Goal: Task Accomplishment & Management: Use online tool/utility

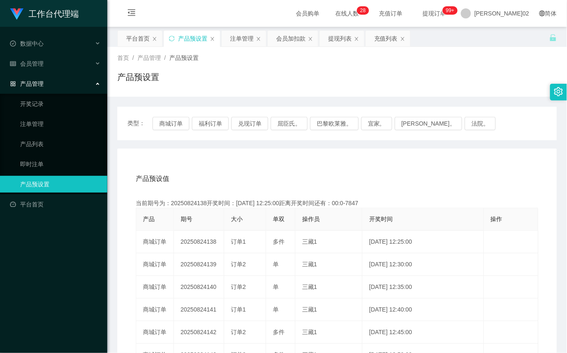
drag, startPoint x: 284, startPoint y: 37, endPoint x: 269, endPoint y: 59, distance: 26.3
click at [284, 37] on div "会员加扣款" at bounding box center [290, 39] width 29 height 16
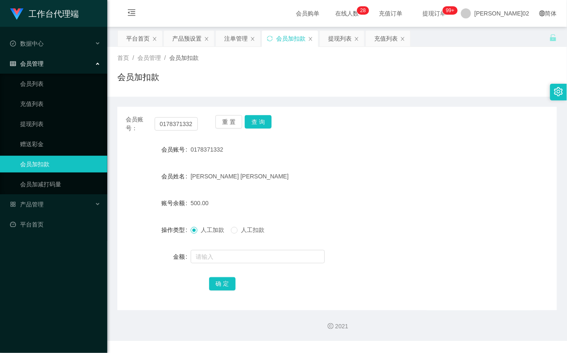
click at [199, 124] on div "会员账号： 0178371332 重 置 查 询" at bounding box center [337, 124] width 440 height 18
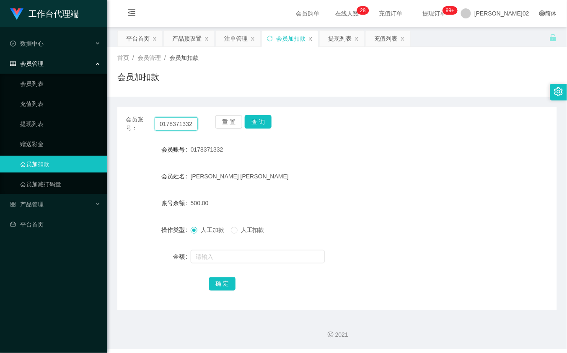
click at [189, 123] on input "0178371332" at bounding box center [176, 123] width 43 height 13
paste input "Bellabel10309"
click at [268, 120] on button "查 询" at bounding box center [258, 121] width 27 height 13
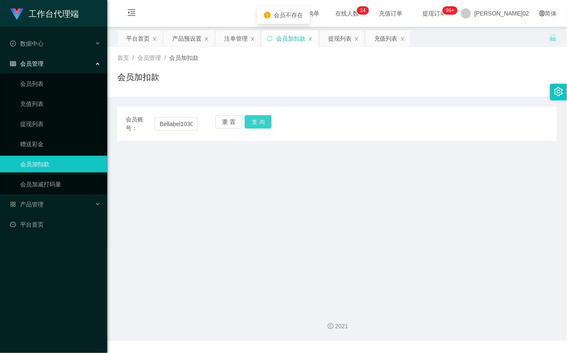
click at [263, 122] on button "查 询" at bounding box center [258, 121] width 27 height 13
click at [391, 72] on div "会员加扣款" at bounding box center [337, 80] width 440 height 19
click at [170, 124] on input "Bellabel10309" at bounding box center [176, 123] width 43 height 13
click at [267, 121] on button "查 询" at bounding box center [258, 121] width 27 height 13
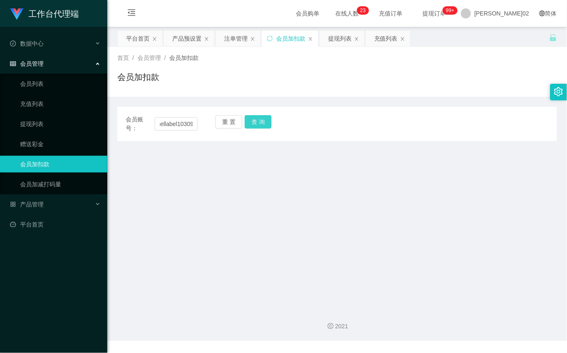
scroll to position [0, 0]
click at [266, 122] on button "查 询" at bounding box center [258, 121] width 27 height 13
click at [266, 122] on div "重 置 查 询" at bounding box center [251, 124] width 72 height 18
drag, startPoint x: 266, startPoint y: 122, endPoint x: 264, endPoint y: 193, distance: 71.3
click at [264, 193] on main "关闭左侧 关闭右侧 关闭其它 刷新页面 平台首页 产品预设置 注单管理 会员加扣款 提现列表 充值列表 首页 / 会员管理 / 会员加扣款 / 会员加扣款 会…" at bounding box center [337, 164] width 460 height 275
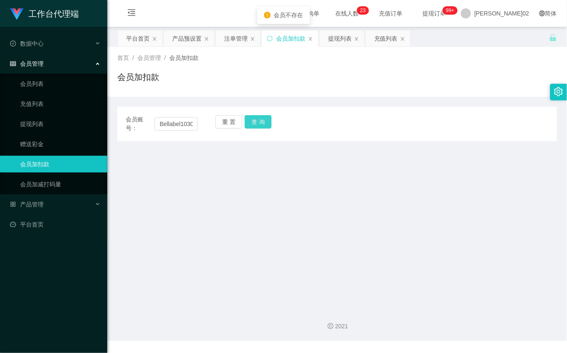
click at [264, 122] on button "查 询" at bounding box center [258, 121] width 27 height 13
drag, startPoint x: 557, startPoint y: 248, endPoint x: 566, endPoint y: 249, distance: 9.3
click at [561, 249] on main "关闭左侧 关闭右侧 关闭其它 刷新页面 平台首页 产品预设置 注单管理 会员加扣款 提现列表 充值列表 首页 / 会员管理 / 会员加扣款 / 会员加扣款 会…" at bounding box center [337, 164] width 460 height 275
click at [192, 124] on input "Bellabel10309" at bounding box center [176, 123] width 43 height 13
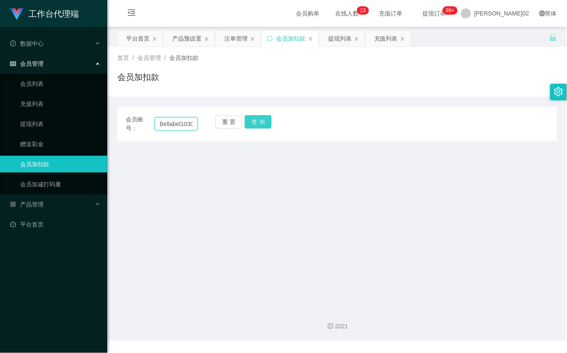
scroll to position [0, 3]
click at [259, 123] on button "查 询" at bounding box center [258, 121] width 27 height 13
click at [259, 123] on div "重 置 查 询" at bounding box center [251, 124] width 72 height 18
click at [262, 122] on button "查 询" at bounding box center [258, 121] width 27 height 13
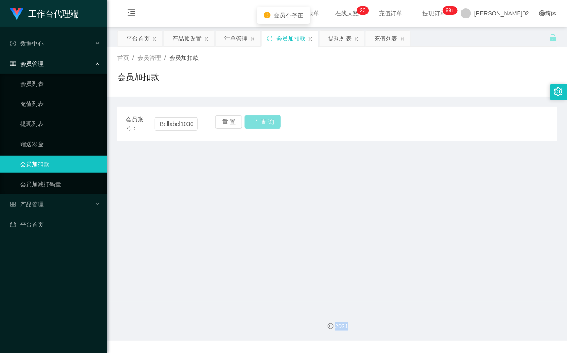
click at [262, 122] on div "重 置 查 询" at bounding box center [251, 124] width 72 height 18
click at [262, 122] on button "查 询" at bounding box center [258, 121] width 27 height 13
click at [262, 122] on div "重 置 查 询" at bounding box center [251, 124] width 72 height 18
click at [262, 122] on button "查 询" at bounding box center [258, 121] width 27 height 13
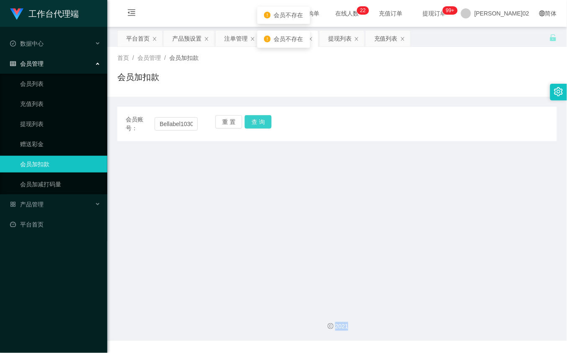
click at [262, 122] on div "重 置 查 询" at bounding box center [251, 124] width 72 height 18
click at [262, 122] on button "查 询" at bounding box center [258, 121] width 27 height 13
click at [174, 127] on input "Bellabel10309" at bounding box center [176, 123] width 43 height 13
type input "Bellabcl10309"
click at [254, 115] on button "查 询" at bounding box center [258, 121] width 27 height 13
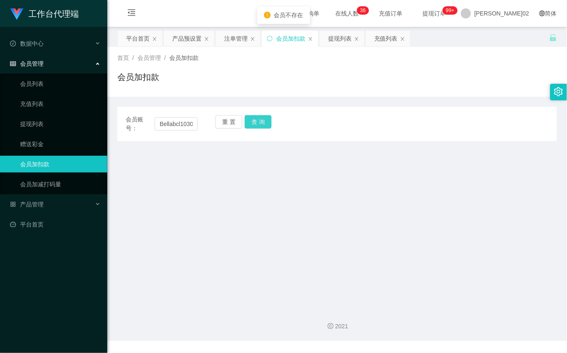
click at [254, 115] on button "查 询" at bounding box center [258, 121] width 27 height 13
click at [254, 115] on div "重 置 查 询" at bounding box center [251, 124] width 72 height 18
click at [254, 115] on button "查 询" at bounding box center [263, 121] width 36 height 13
click at [254, 115] on div "重 置 查 询" at bounding box center [251, 124] width 72 height 18
click at [254, 115] on button "查 询" at bounding box center [263, 121] width 36 height 13
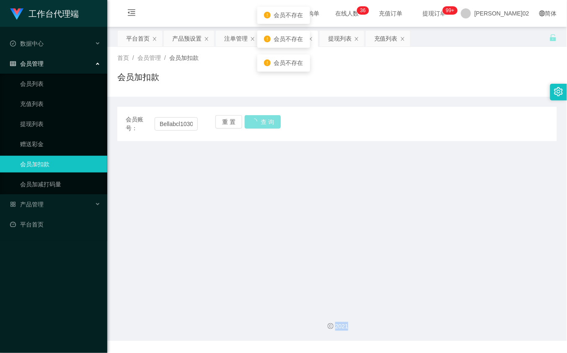
click at [254, 115] on button "查 询" at bounding box center [263, 121] width 36 height 13
click at [254, 115] on div "重 置 查 询" at bounding box center [251, 124] width 72 height 18
click at [254, 115] on button "查 询" at bounding box center [258, 121] width 27 height 13
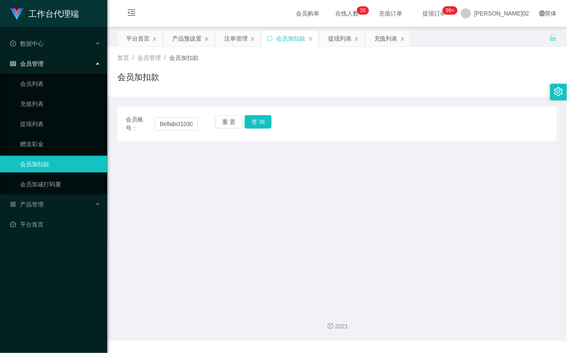
drag, startPoint x: 260, startPoint y: 183, endPoint x: 134, endPoint y: 108, distance: 146.2
click at [229, 166] on main "关闭左侧 关闭右侧 关闭其它 刷新页面 平台首页 产品预设置 注单管理 会员加扣款 提现列表 充值列表 首页 / 会员管理 / 会员加扣款 / 会员加扣款 会…" at bounding box center [337, 164] width 460 height 275
click at [193, 124] on input "Bellabcl10309" at bounding box center [176, 123] width 43 height 13
click at [185, 122] on input "Bellabcl10309" at bounding box center [176, 123] width 43 height 13
click at [180, 122] on input "Bellabcl10309" at bounding box center [176, 123] width 43 height 13
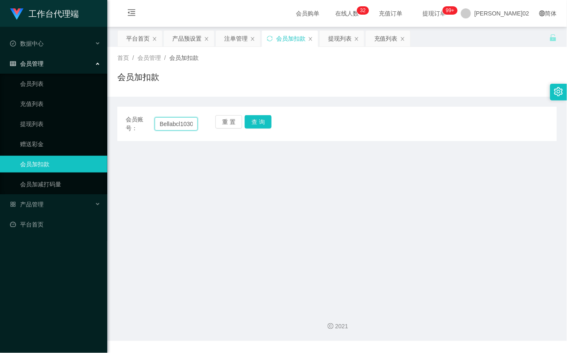
click at [182, 124] on input "Bellabcl10309" at bounding box center [176, 123] width 43 height 13
click at [251, 121] on button "查 询" at bounding box center [258, 121] width 27 height 13
drag, startPoint x: 295, startPoint y: 222, endPoint x: 282, endPoint y: 211, distance: 17.2
click at [288, 216] on main "关闭左侧 关闭右侧 关闭其它 刷新页面 平台首页 产品预设置 注单管理 会员加扣款 提现列表 充值列表 首页 / 会员管理 / 会员加扣款 / 会员加扣款 会…" at bounding box center [337, 164] width 460 height 275
click at [181, 116] on div "会员账号： Bellabcll0309" at bounding box center [162, 124] width 72 height 18
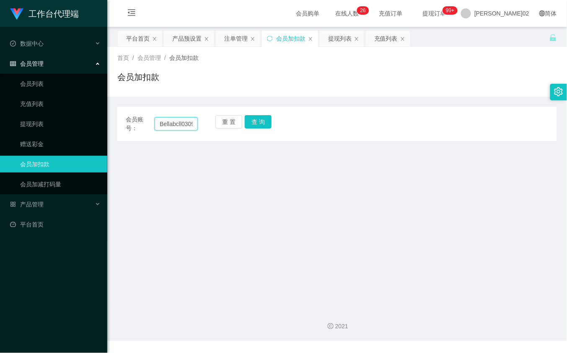
click at [178, 120] on input "Bellabcll0309" at bounding box center [176, 123] width 43 height 13
paste input "e"
type input "Bellabell0309"
click at [256, 122] on button "查 询" at bounding box center [258, 121] width 27 height 13
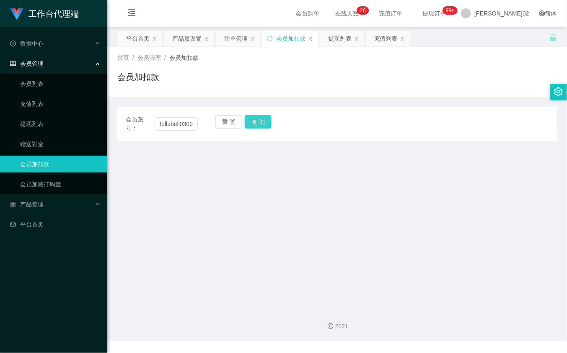
scroll to position [0, 0]
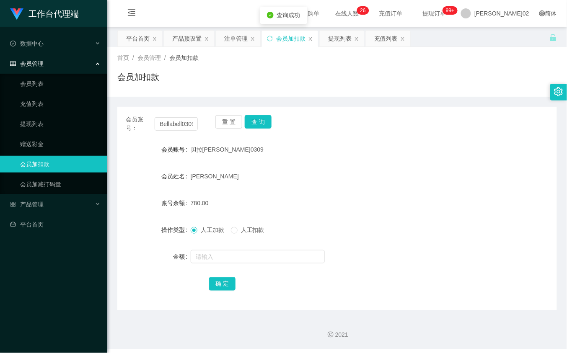
click at [352, 144] on div "贝拉[PERSON_NAME]0309" at bounding box center [319, 149] width 256 height 17
click at [225, 41] on div "注单管理" at bounding box center [235, 39] width 23 height 16
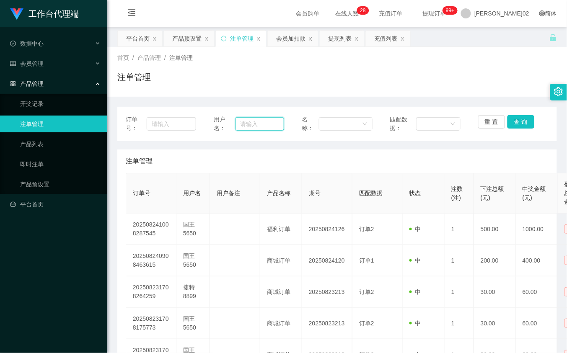
click at [274, 124] on input "text" at bounding box center [259, 123] width 49 height 13
paste input "Bellabell0309"
type input "Bellabell0309"
click at [511, 116] on button "查 询" at bounding box center [520, 121] width 27 height 13
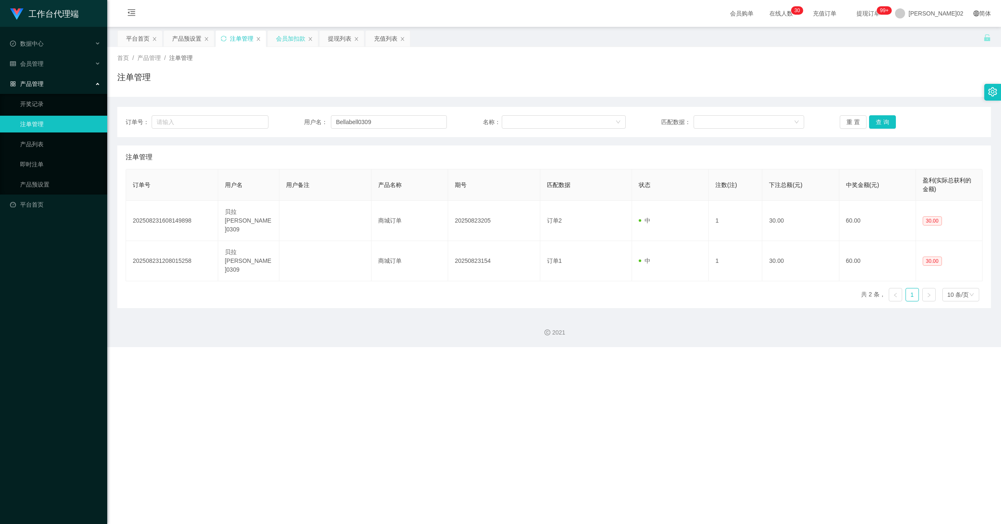
click at [292, 39] on div "会员加扣款" at bounding box center [290, 39] width 29 height 16
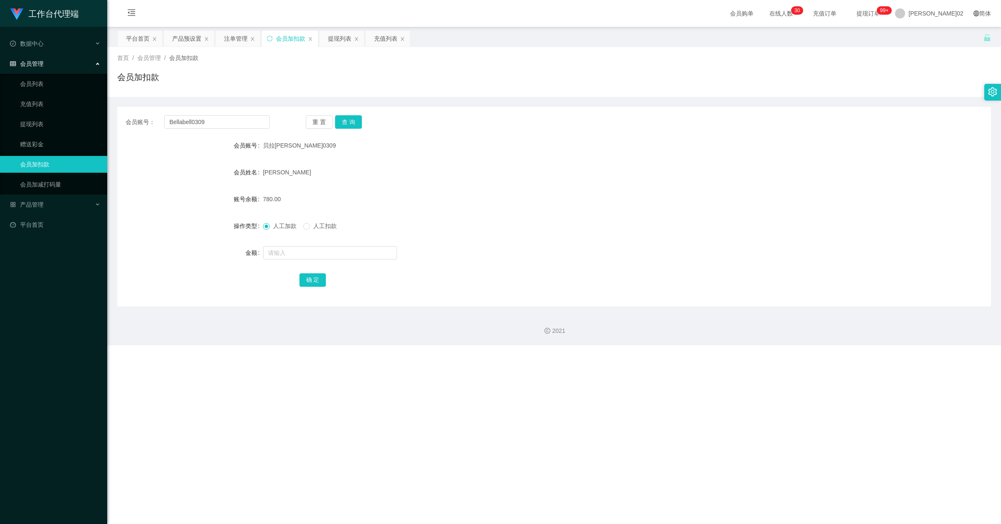
click at [314, 227] on span "人工扣款" at bounding box center [325, 225] width 30 height 7
click at [304, 252] on input "text" at bounding box center [330, 252] width 134 height 13
type input "280"
click at [566, 205] on div "780.00" at bounding box center [518, 199] width 510 height 17
click at [314, 275] on button "确 定" at bounding box center [313, 279] width 27 height 13
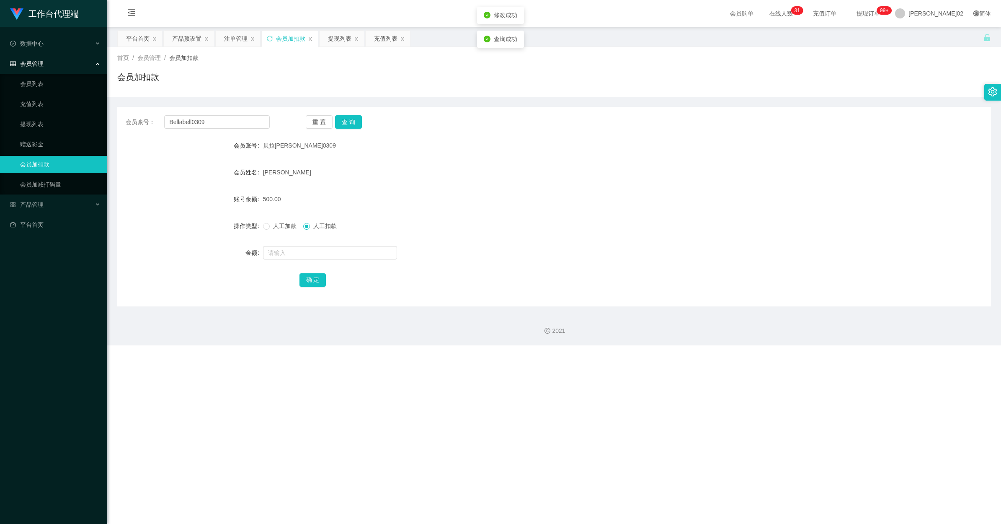
drag, startPoint x: 517, startPoint y: 247, endPoint x: 688, endPoint y: 23, distance: 282.1
click at [520, 244] on div at bounding box center [518, 252] width 510 height 17
click at [242, 124] on input "Bellabell0309" at bounding box center [217, 121] width 106 height 13
paste input "Mantodak77"
type input "Mantodak77"
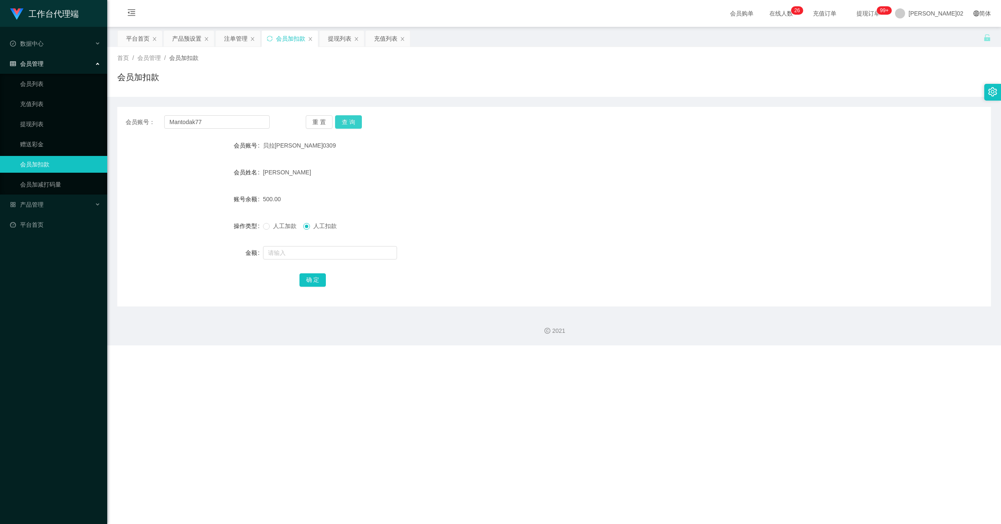
click at [347, 123] on button "查 询" at bounding box center [348, 121] width 27 height 13
click at [537, 178] on div "[PERSON_NAME]基·[PERSON_NAME]" at bounding box center [518, 172] width 510 height 17
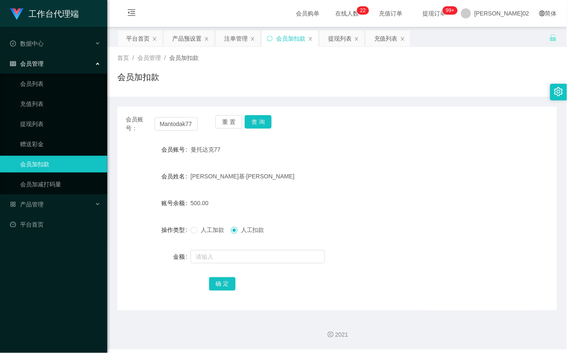
click at [313, 166] on form "会员账号 曼托达克77 会员姓名 弗兰基·乔尼 账号余额 500.00 操作类型 人工加款 人工扣款 金额 确 定" at bounding box center [337, 216] width 440 height 151
drag, startPoint x: 457, startPoint y: 97, endPoint x: 464, endPoint y: 89, distance: 11.0
click at [457, 97] on div "会员账号： Mantodak77 重 置 查 询 会员账号 曼托达克77 会员姓名 弗兰基·乔尼 账号余额 500.00 操作类型 人工加款 人工扣款 金额 …" at bounding box center [337, 204] width 440 height 214
click at [191, 39] on div "产品预设置" at bounding box center [186, 39] width 29 height 16
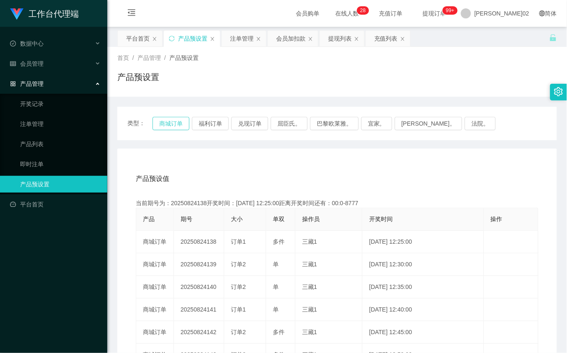
click at [169, 122] on button "商城订单" at bounding box center [171, 123] width 37 height 13
click at [188, 124] on button "商城订单" at bounding box center [171, 123] width 37 height 13
drag, startPoint x: 311, startPoint y: 162, endPoint x: 470, endPoint y: 47, distance: 196.2
click at [319, 157] on div "产品预设值 添加期号 当前期号为：20250824156开奖时间：2025-08-24 13:55:00距离开奖时间还有： 产品 期号 大小 单双 操作员 开…" at bounding box center [337, 321] width 440 height 345
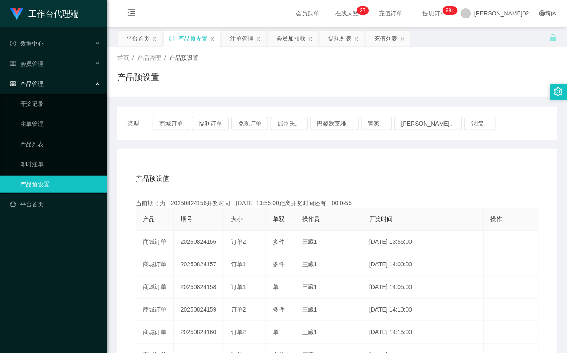
click at [458, 171] on div "产品预设值 添加期号" at bounding box center [337, 178] width 403 height 23
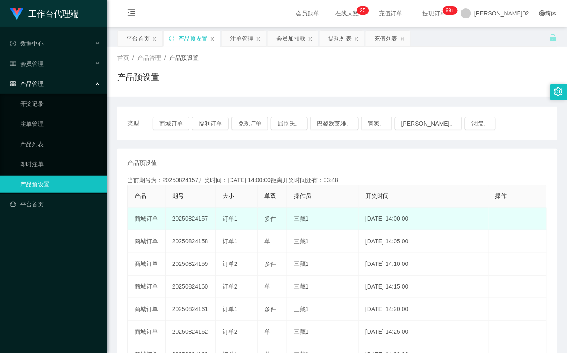
click at [187, 219] on td "20250824157" at bounding box center [190, 219] width 50 height 23
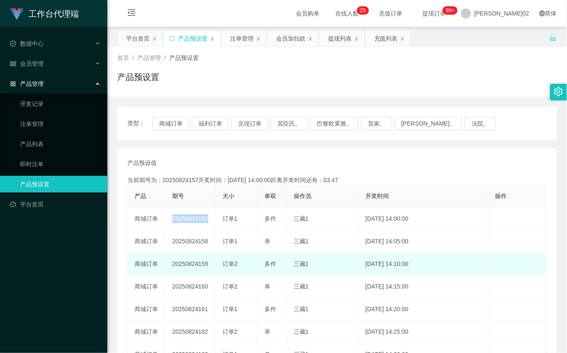
copy td "20250824157"
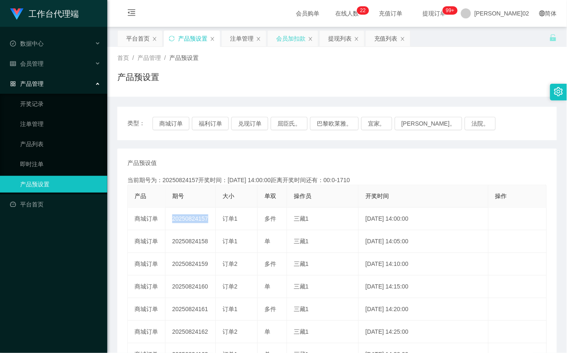
click at [295, 34] on div "会员加扣款" at bounding box center [290, 39] width 29 height 16
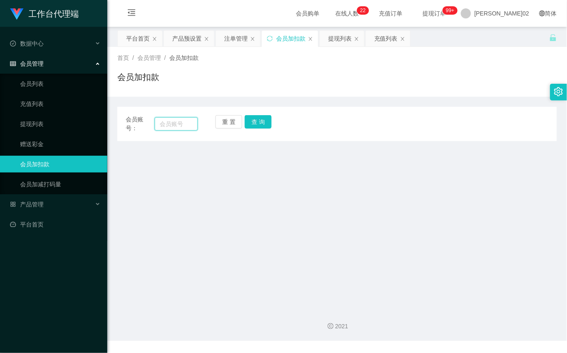
click at [181, 125] on input "text" at bounding box center [176, 123] width 43 height 13
paste input "Mantodak77"
type input "Mantodak77"
click at [245, 122] on button "查 询" at bounding box center [258, 121] width 27 height 13
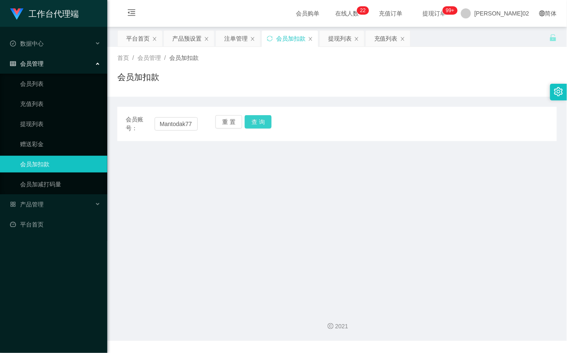
scroll to position [0, 0]
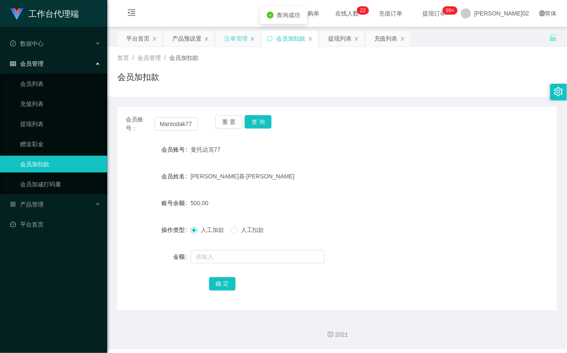
click at [236, 38] on div "注单管理" at bounding box center [235, 39] width 23 height 16
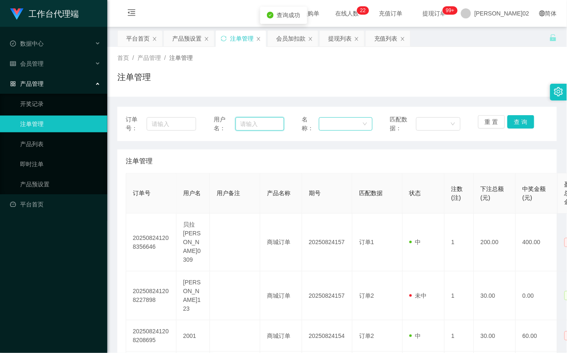
drag, startPoint x: 251, startPoint y: 124, endPoint x: 367, endPoint y: 130, distance: 116.6
click at [252, 124] on input "text" at bounding box center [259, 123] width 49 height 13
paste input "Mantodak77"
type input "Mantodak77"
click at [507, 122] on button "查 询" at bounding box center [520, 121] width 27 height 13
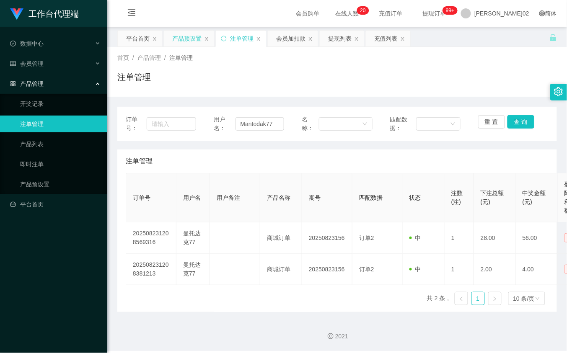
click at [172, 42] on div "产品预设置" at bounding box center [189, 39] width 50 height 16
click at [191, 39] on div "产品预设置" at bounding box center [186, 39] width 29 height 16
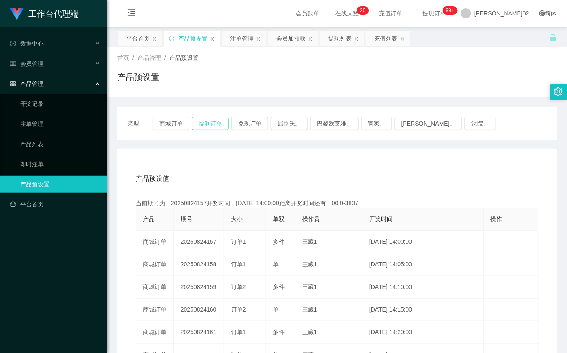
click at [196, 122] on button "福利订单" at bounding box center [210, 123] width 37 height 13
click at [197, 122] on button "福利订单" at bounding box center [210, 123] width 37 height 13
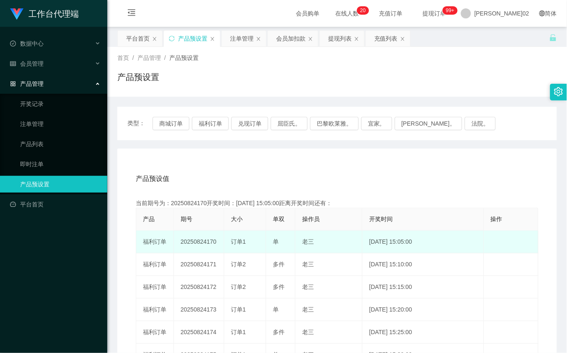
click at [197, 242] on td "20250824170" at bounding box center [199, 242] width 50 height 23
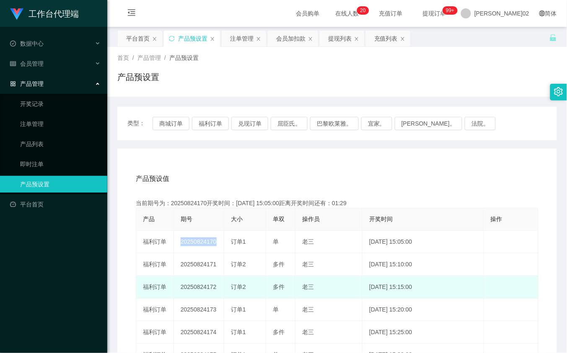
copy td "20250824170"
